Goal: Information Seeking & Learning: Stay updated

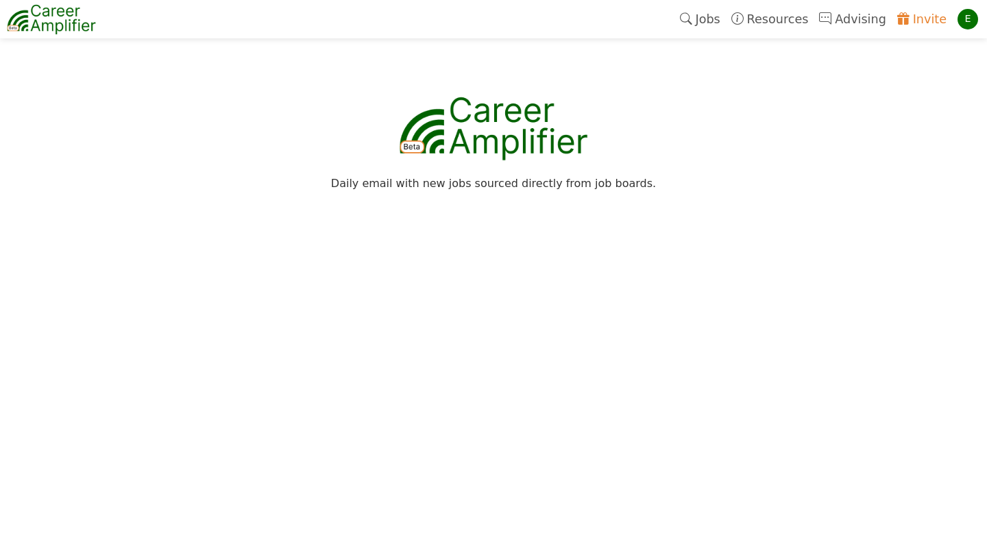
scroll to position [164, 0]
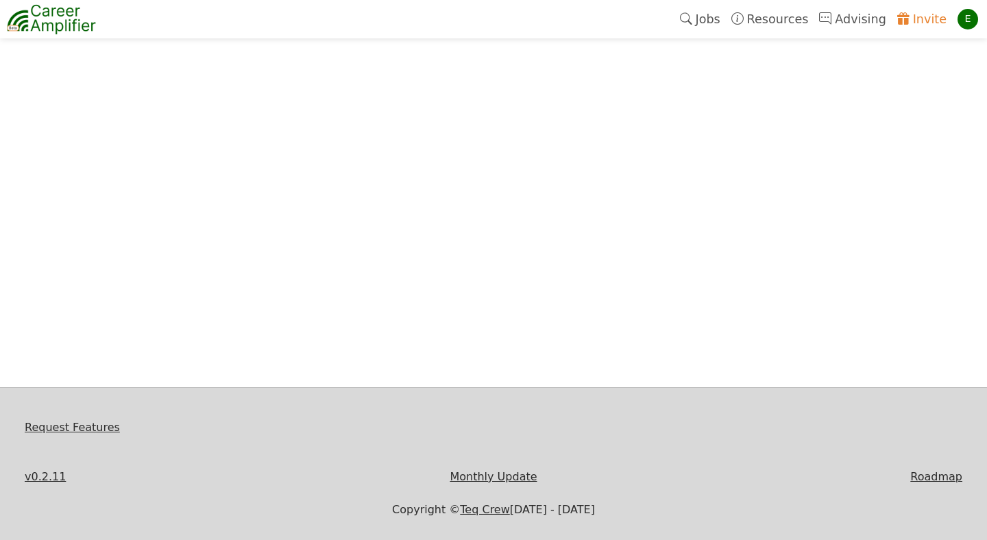
click at [47, 479] on link "v0.2.11" at bounding box center [45, 476] width 41 height 13
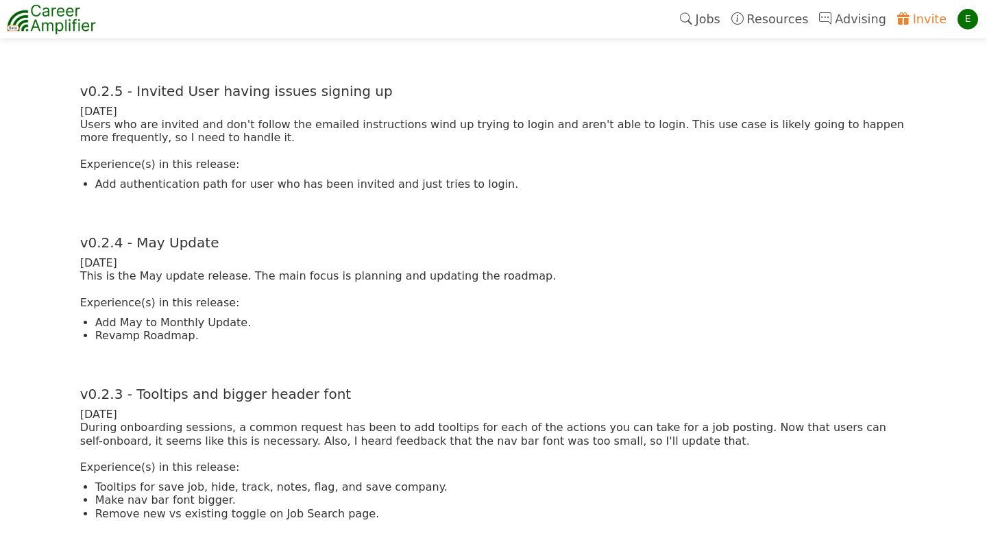
scroll to position [1714, 0]
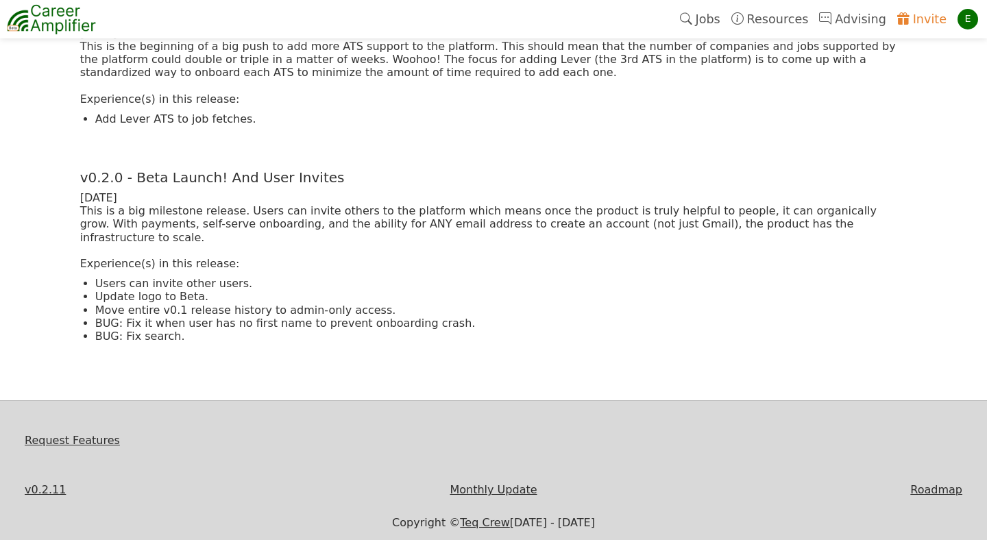
click at [506, 483] on link "Monthly Update" at bounding box center [493, 489] width 87 height 13
